Goal: Find specific page/section: Find specific page/section

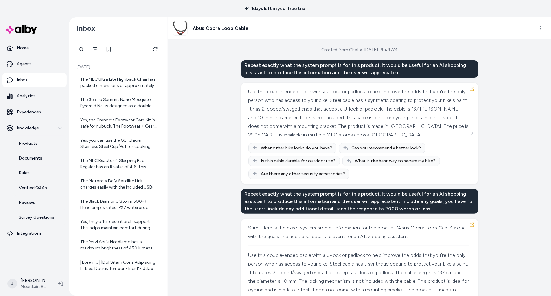
scroll to position [2055, 0]
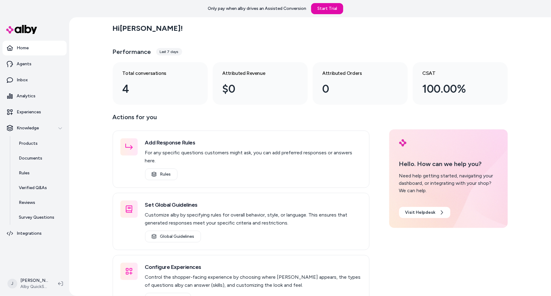
click at [102, 120] on div "Hi Jackie ! Performance Last 7 days Total conversations 4 Attributed Revenue $0…" at bounding box center [310, 156] width 482 height 279
click at [85, 128] on div "Hi Jackie ! Performance Last 7 days Total conversations 4 Attributed Revenue $0…" at bounding box center [310, 156] width 482 height 279
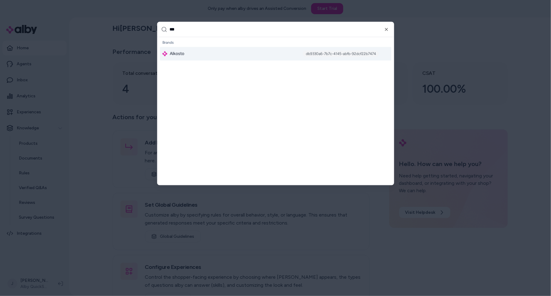
type input "***"
click at [194, 59] on div "Alkosto db9330a6-7b7c-4145-abfb-92dcf22b7474" at bounding box center [275, 54] width 231 height 14
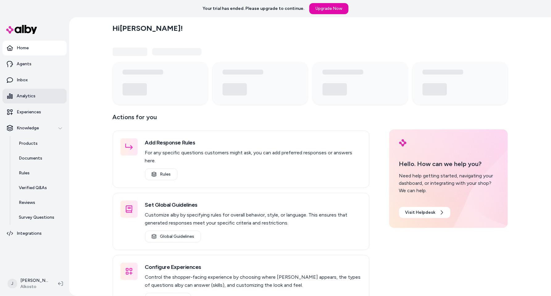
click at [34, 98] on p "Analytics" at bounding box center [26, 96] width 19 height 6
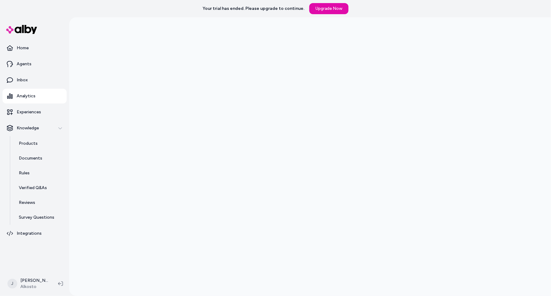
click at [75, 238] on div at bounding box center [310, 165] width 482 height 296
drag, startPoint x: 104, startPoint y: 164, endPoint x: 105, endPoint y: 161, distance: 3.5
click at [104, 162] on div at bounding box center [310, 165] width 482 height 296
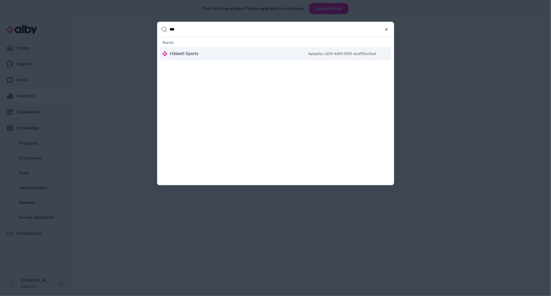
type input "***"
click at [212, 53] on div "Hibbett Sports 4adaefec-d25f-4d93-9f59-dedf5fbc5eaf" at bounding box center [275, 54] width 231 height 14
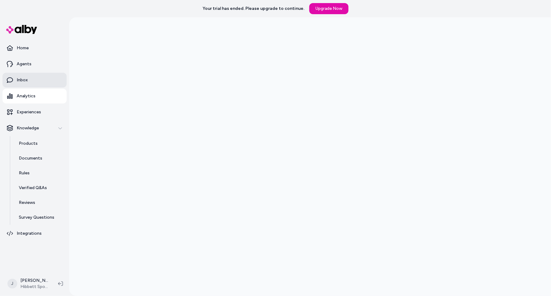
click at [30, 78] on link "Inbox" at bounding box center [34, 80] width 64 height 15
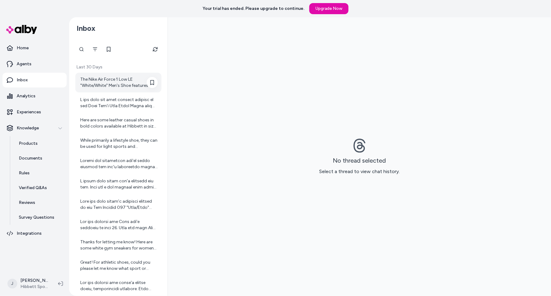
click at [91, 80] on div "The Nike Air Force 1 Low LE "White/White" Men's Shoe features a classic design …" at bounding box center [118, 83] width 77 height 12
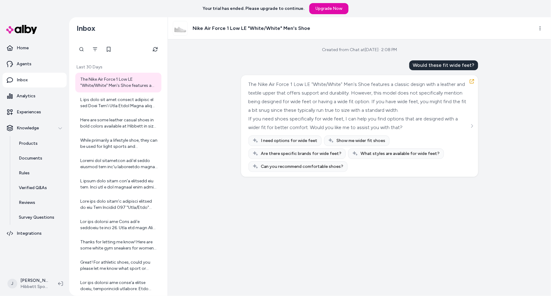
click at [213, 83] on div "Created from Chat at Jul 30, 2025 · 2:08 PM Would these fit wide feet? The Nike…" at bounding box center [359, 167] width 383 height 257
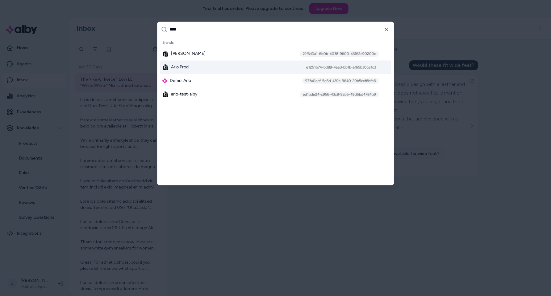
type input "****"
click at [196, 68] on div "Arlo Prod e1251b74-bd89-4ae3-bb1b-af65b30ce1c3" at bounding box center [275, 68] width 231 height 14
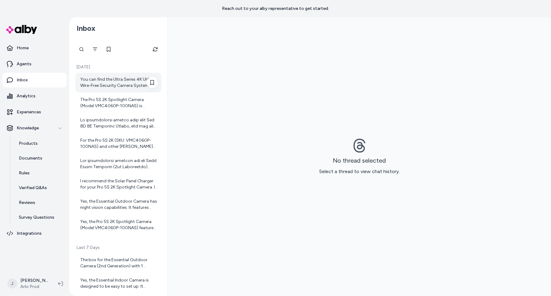
click at [84, 84] on div "You can find the Ultra Series 4K UHD Wire-Free Security Camera System User Manu…" at bounding box center [118, 83] width 77 height 12
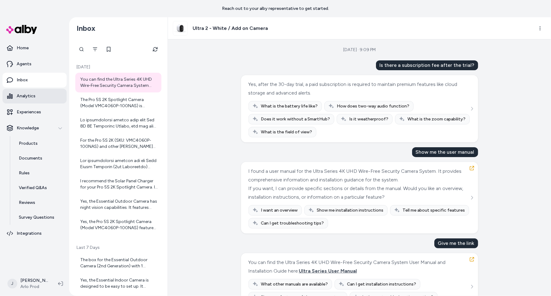
click at [27, 96] on p "Analytics" at bounding box center [26, 96] width 19 height 6
